Goal: Information Seeking & Learning: Learn about a topic

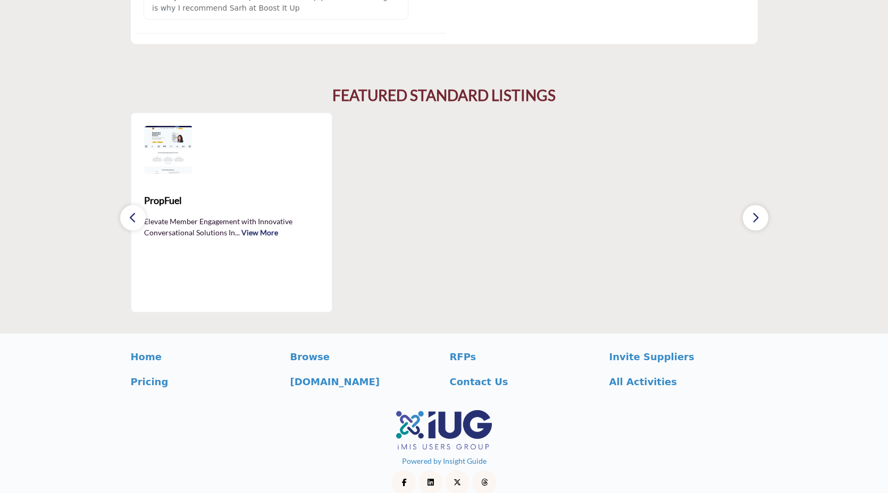
scroll to position [1726, 0]
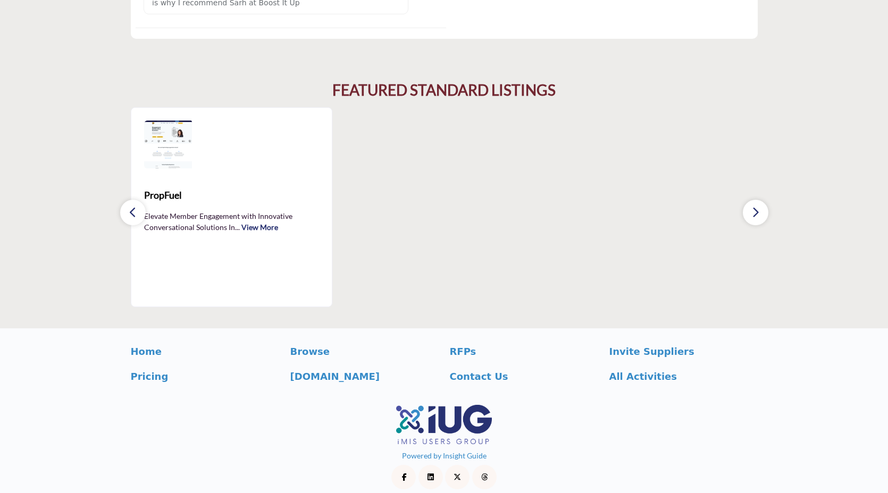
click at [753, 212] on button "button" at bounding box center [756, 213] width 26 height 26
click at [133, 206] on icon "button" at bounding box center [133, 212] width 9 height 13
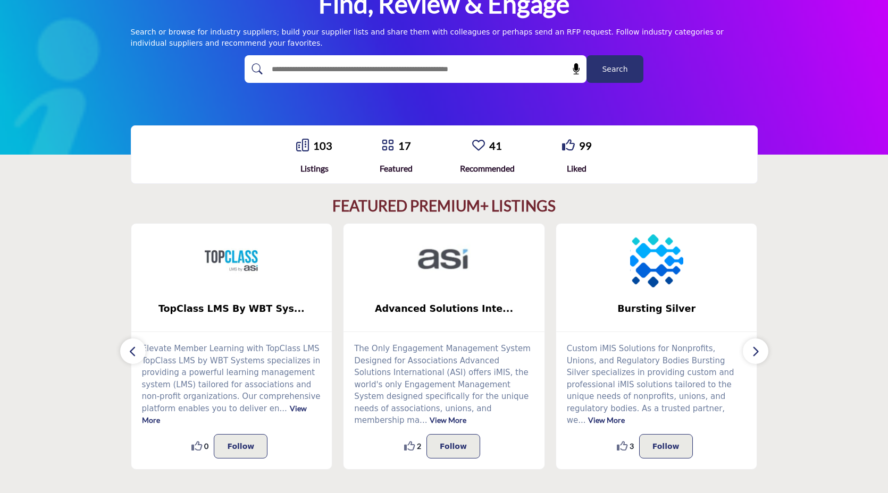
scroll to position [0, 0]
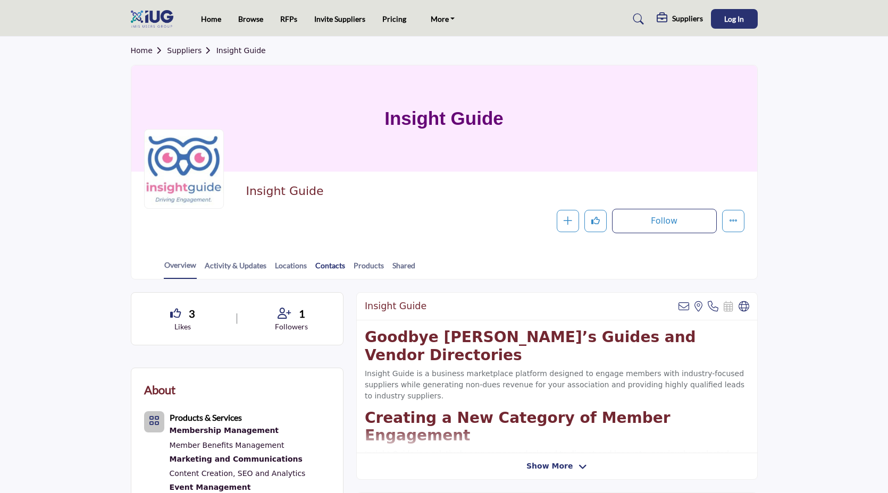
click at [331, 263] on link "Contacts" at bounding box center [330, 269] width 31 height 19
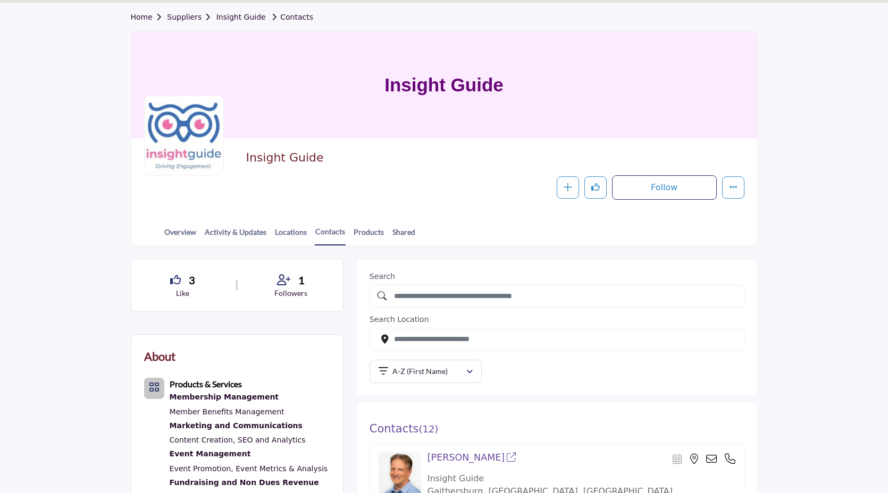
scroll to position [49, 0]
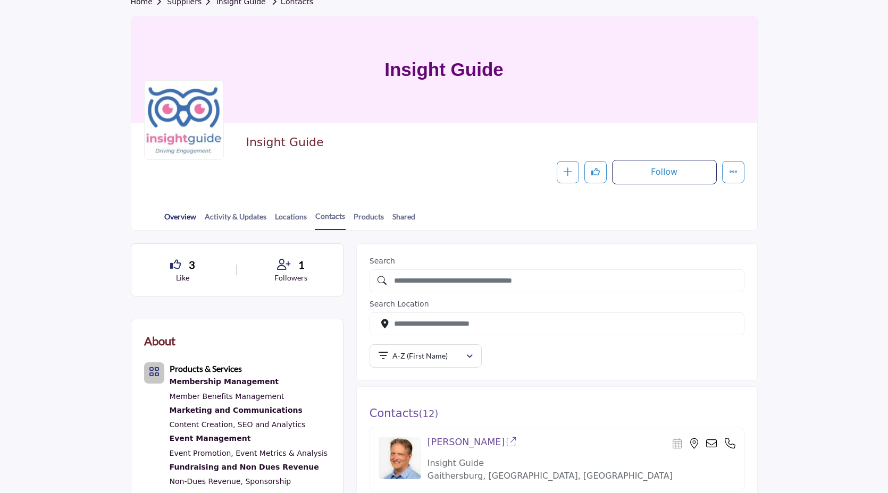
click at [179, 217] on link "Overview" at bounding box center [180, 220] width 33 height 19
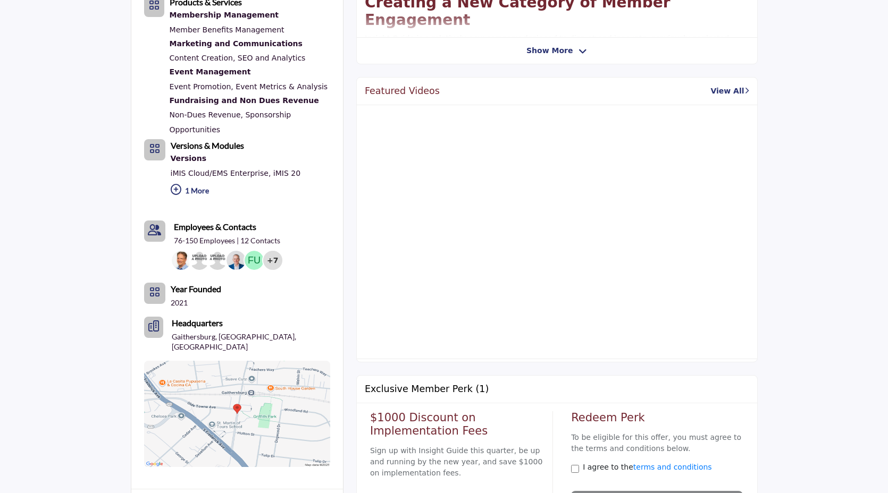
scroll to position [426, 0]
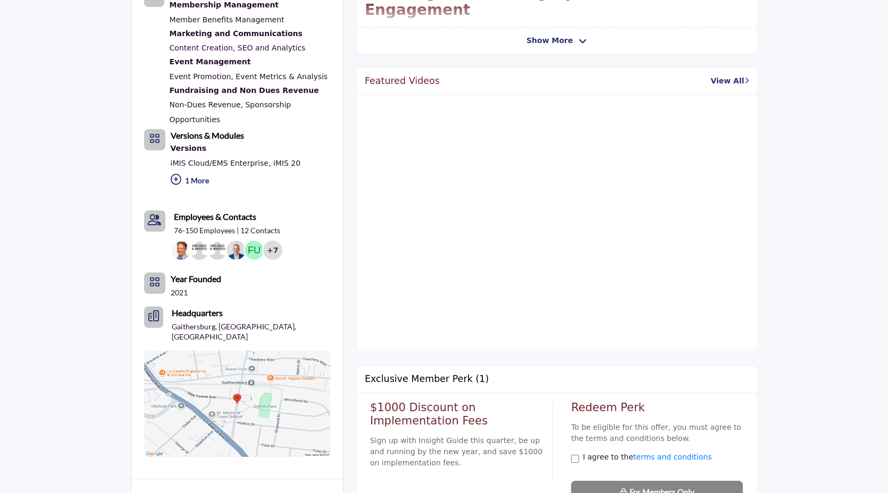
click at [221, 233] on p "76-150 Employees | 12 Contacts" at bounding box center [227, 230] width 106 height 11
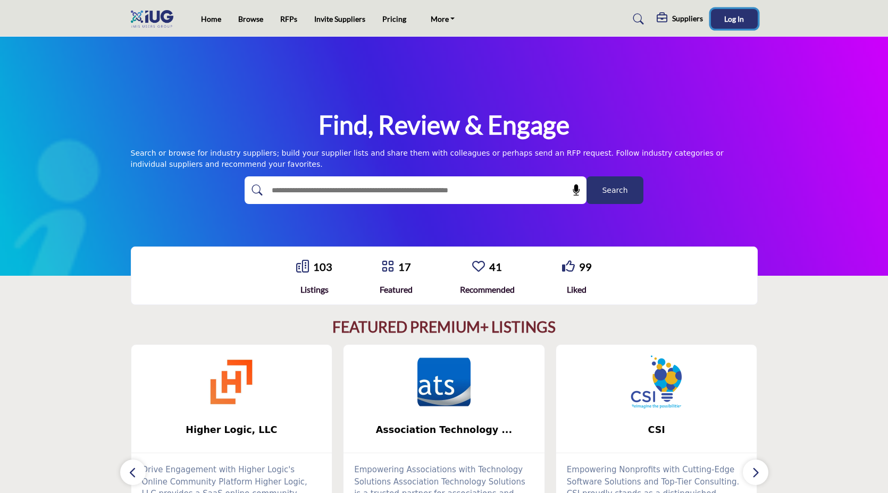
click at [729, 16] on span "Log In" at bounding box center [734, 18] width 20 height 9
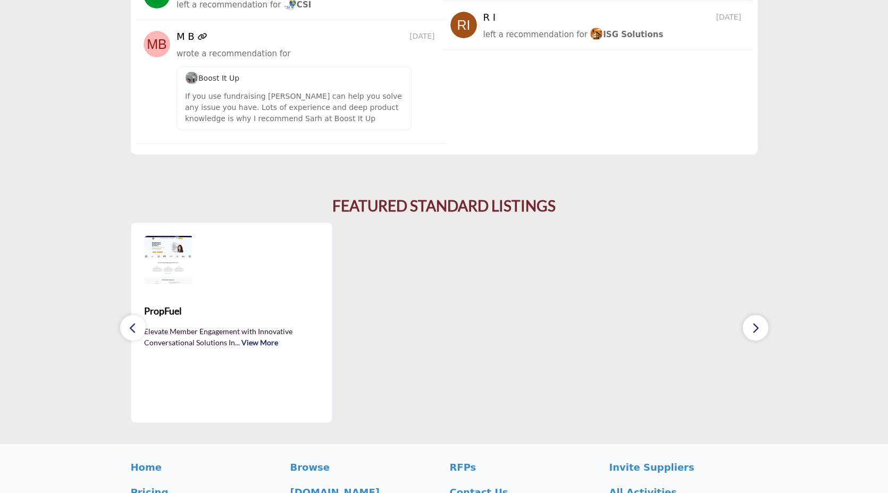
scroll to position [1749, 0]
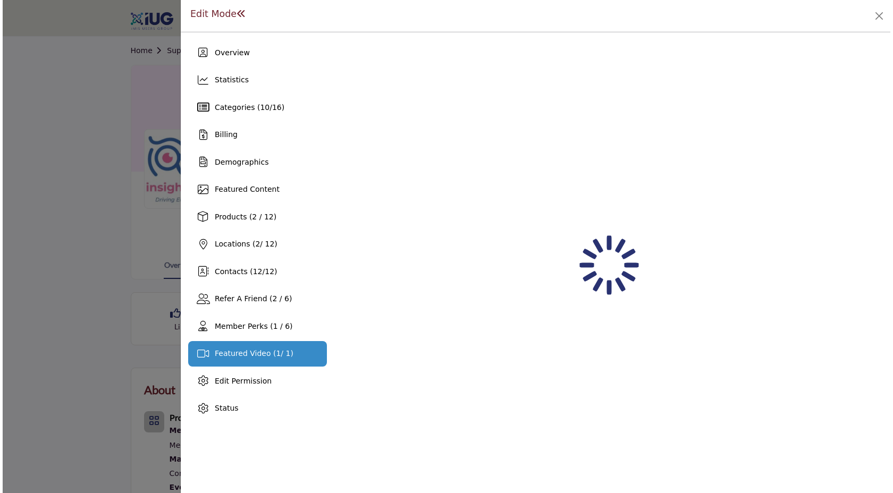
scroll to position [45, 0]
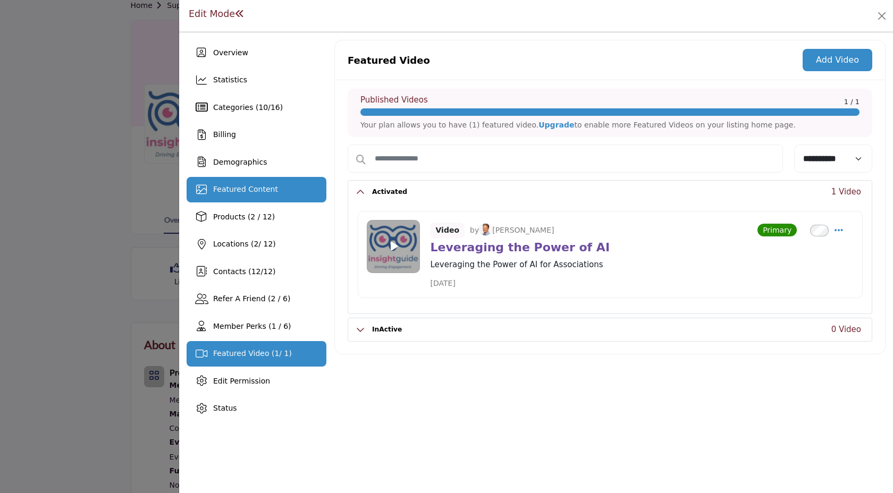
click at [231, 189] on span "Featured Content" at bounding box center [245, 189] width 65 height 9
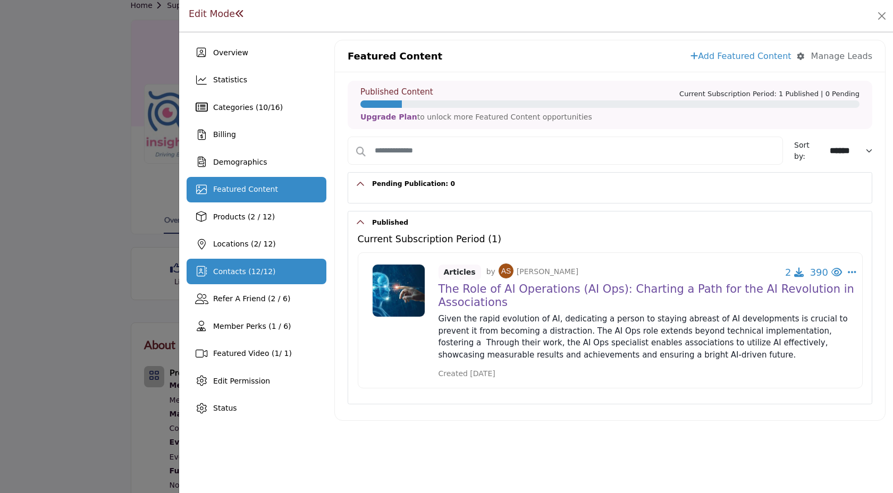
click at [251, 268] on span "12" at bounding box center [256, 271] width 10 height 9
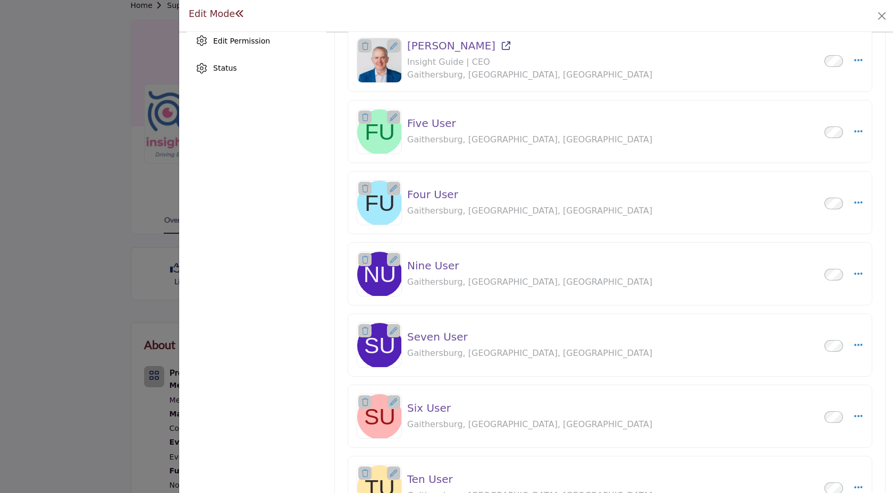
scroll to position [341, 0]
click at [534, 273] on div "Nine User Inactive Gaithersburg, MD, USA 0 km away" at bounding box center [607, 272] width 400 height 29
click at [387, 256] on div at bounding box center [393, 258] width 13 height 13
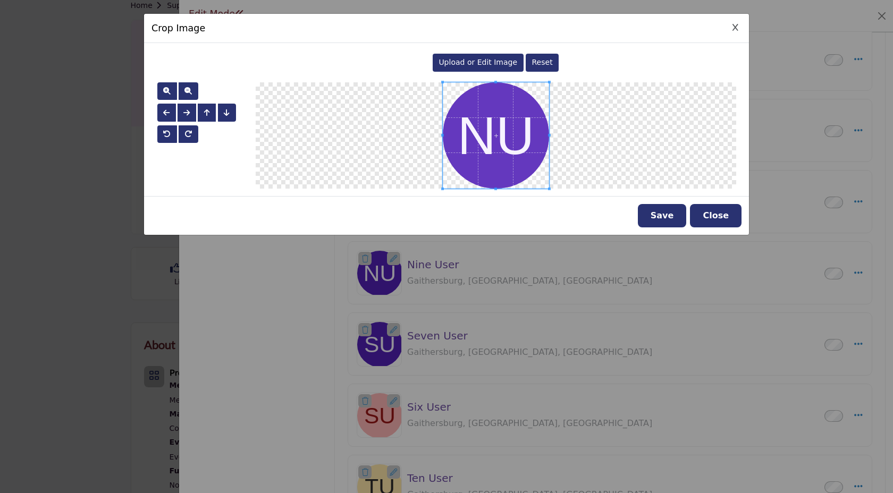
click at [712, 215] on button "Close" at bounding box center [716, 215] width 52 height 23
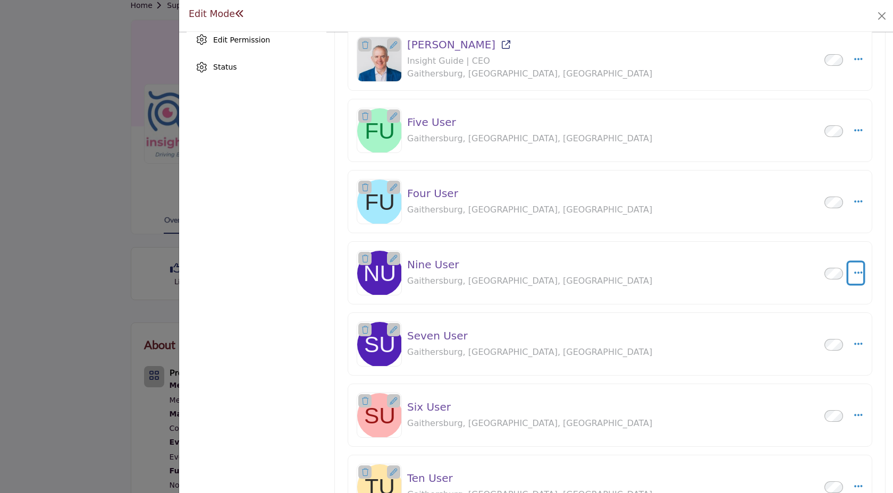
click at [848, 279] on button "Select Droddown options" at bounding box center [855, 273] width 15 height 21
click at [777, 325] on link "Edit Contact" at bounding box center [807, 324] width 103 height 19
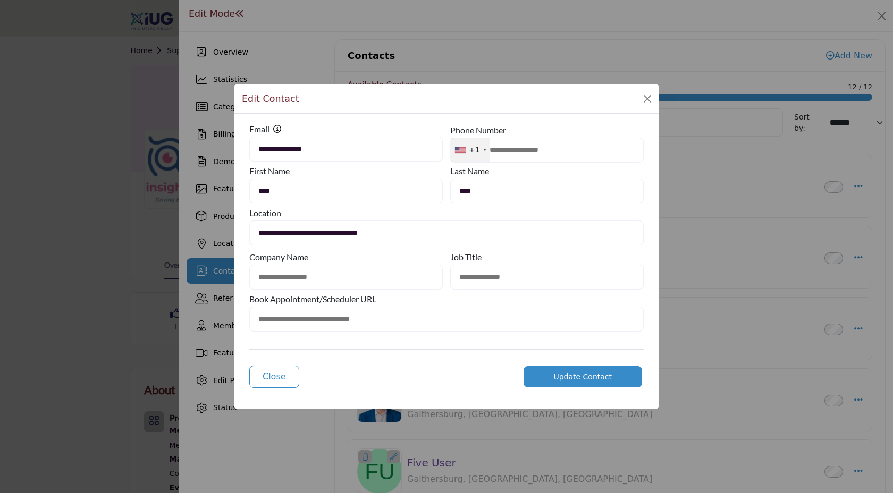
type input "**********"
type input "********"
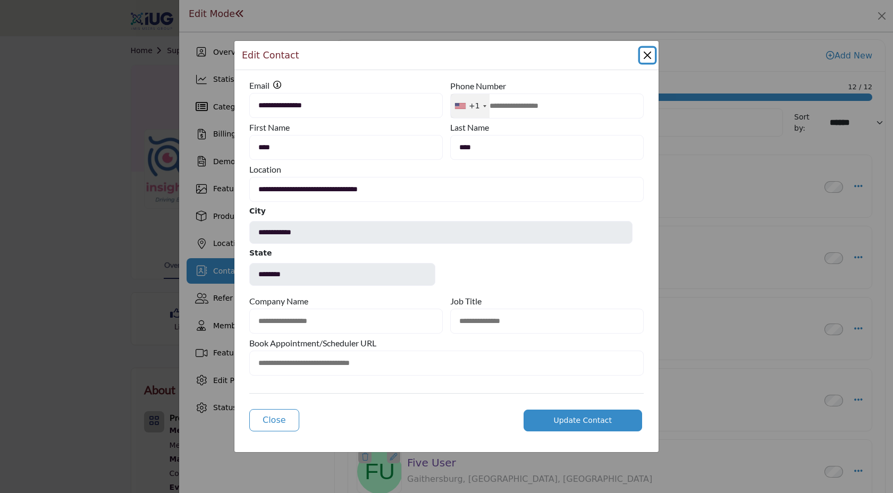
click at [645, 58] on button "Close Modal" at bounding box center [647, 55] width 15 height 15
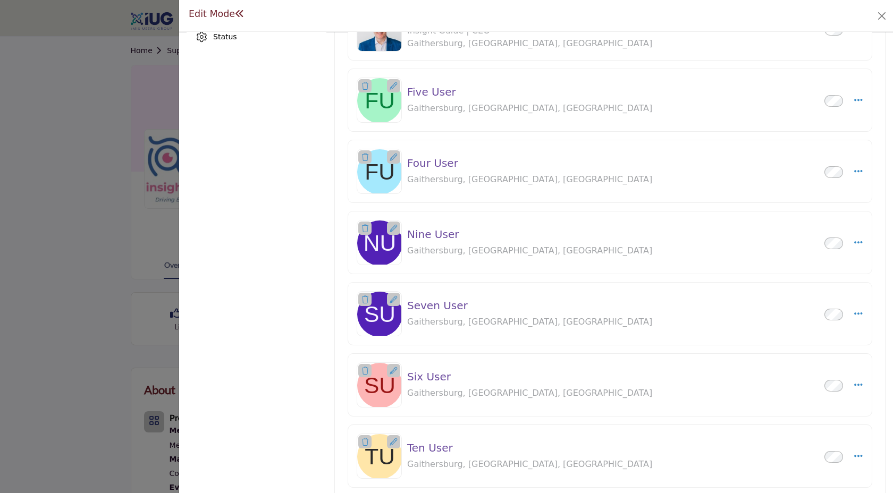
scroll to position [746, 0]
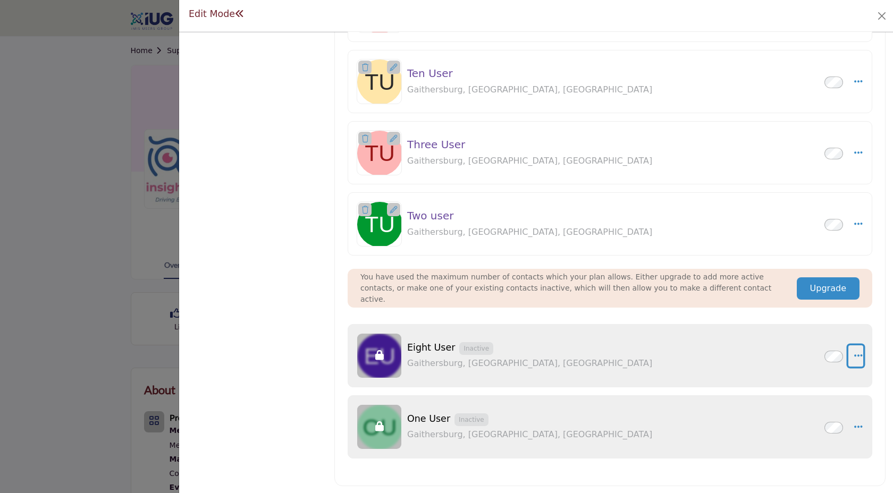
click at [851, 360] on button "button" at bounding box center [855, 356] width 15 height 21
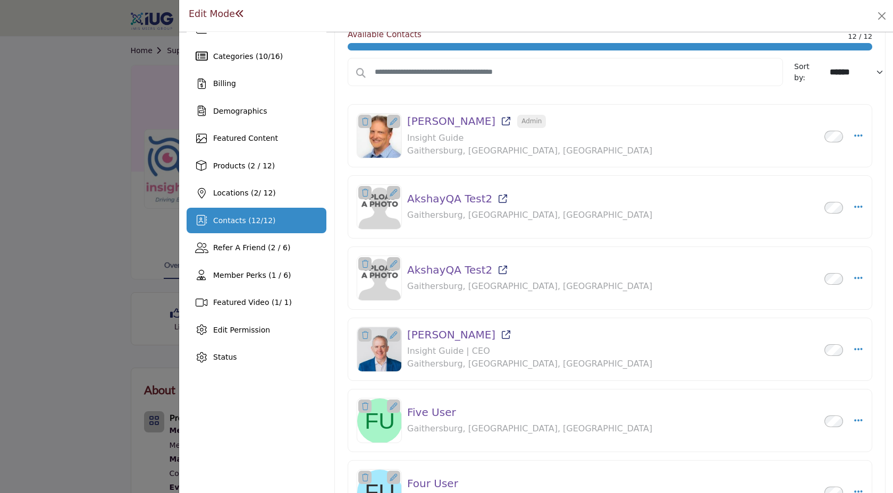
scroll to position [0, 0]
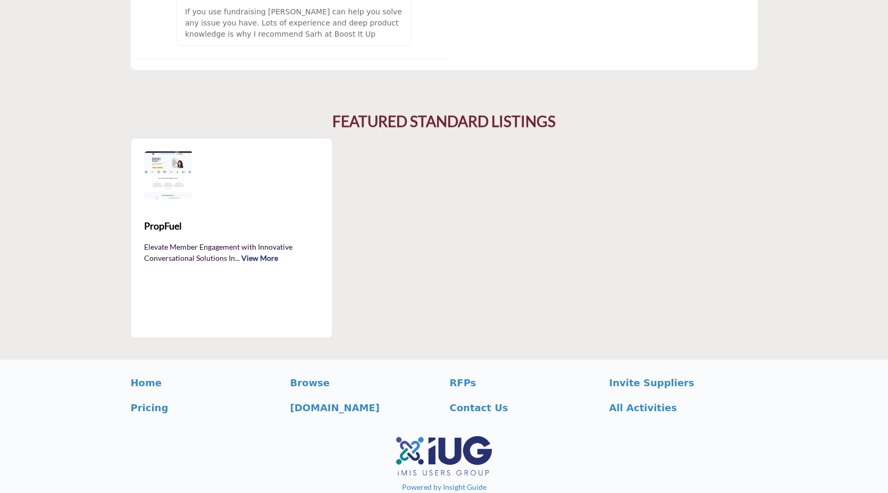
scroll to position [1732, 0]
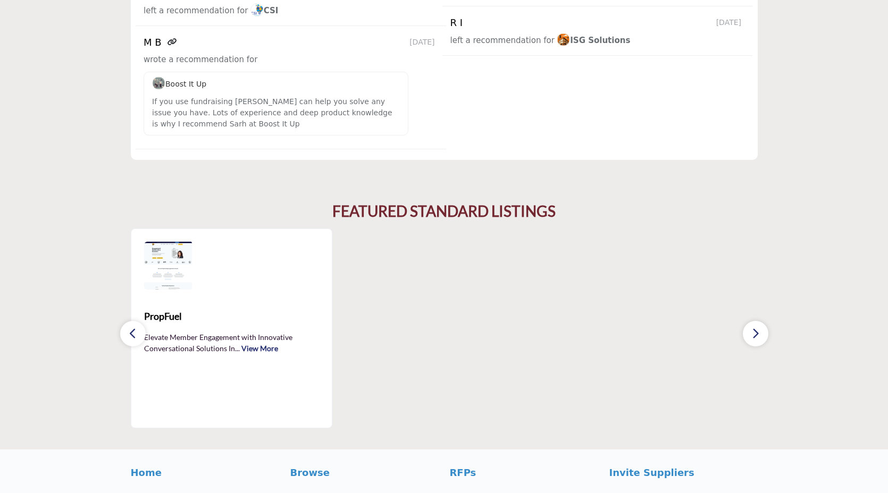
scroll to position [1619, 0]
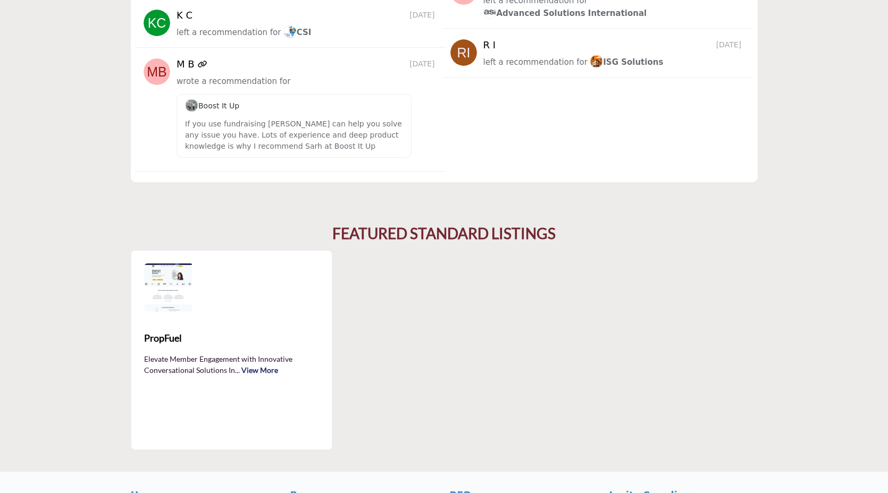
scroll to position [1749, 0]
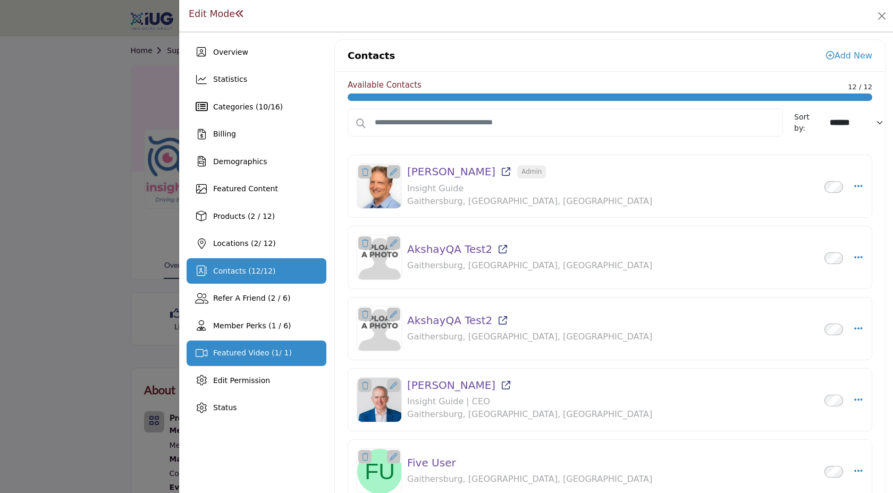
click at [253, 359] on div "Featured Video ( 1 / 1)" at bounding box center [257, 354] width 140 height 26
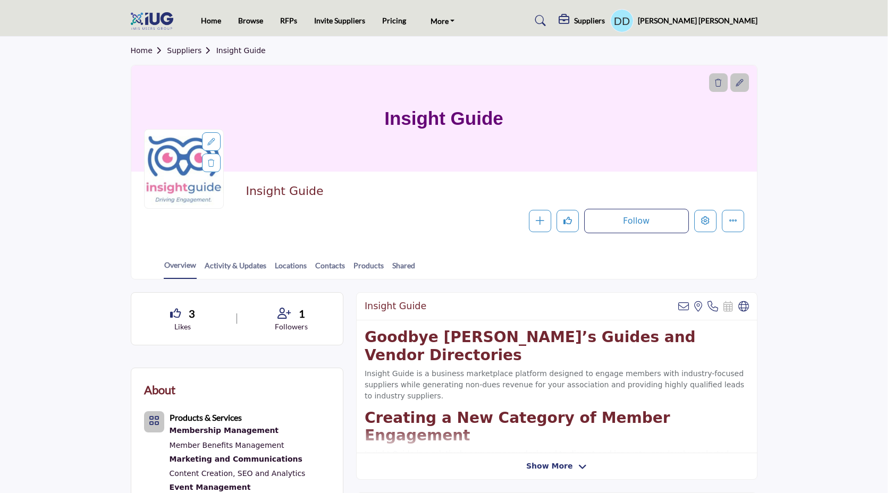
click at [110, 234] on div at bounding box center [446, 246] width 893 height 493
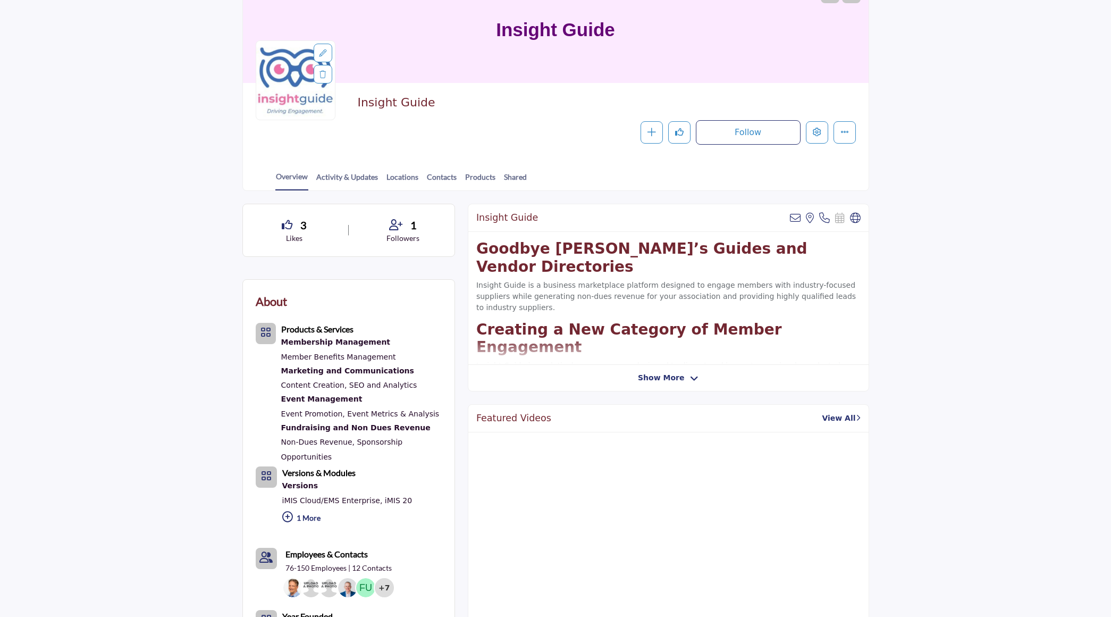
scroll to position [92, 0]
